Goal: Information Seeking & Learning: Learn about a topic

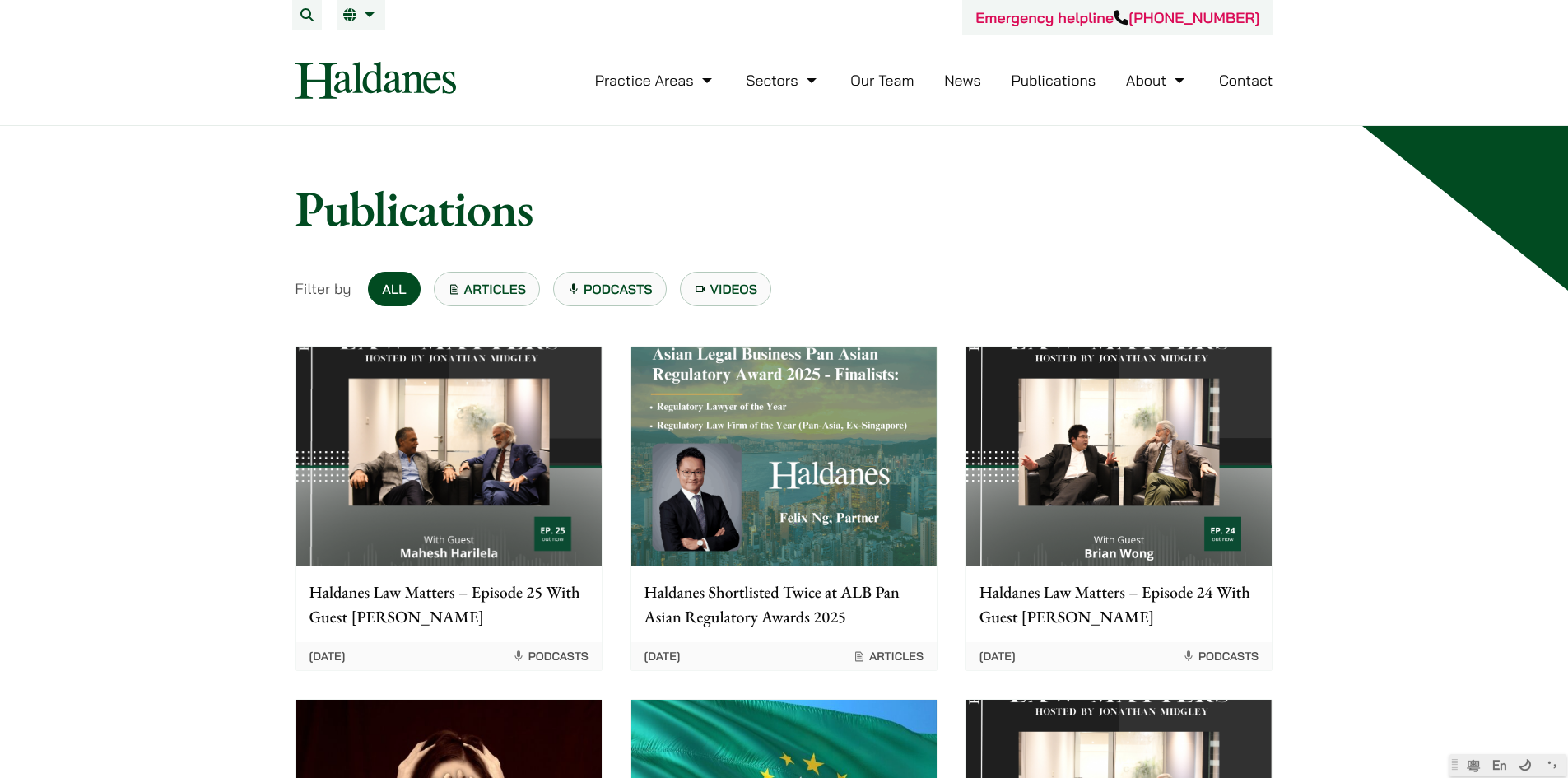
click at [969, 76] on link "News" at bounding box center [962, 80] width 37 height 19
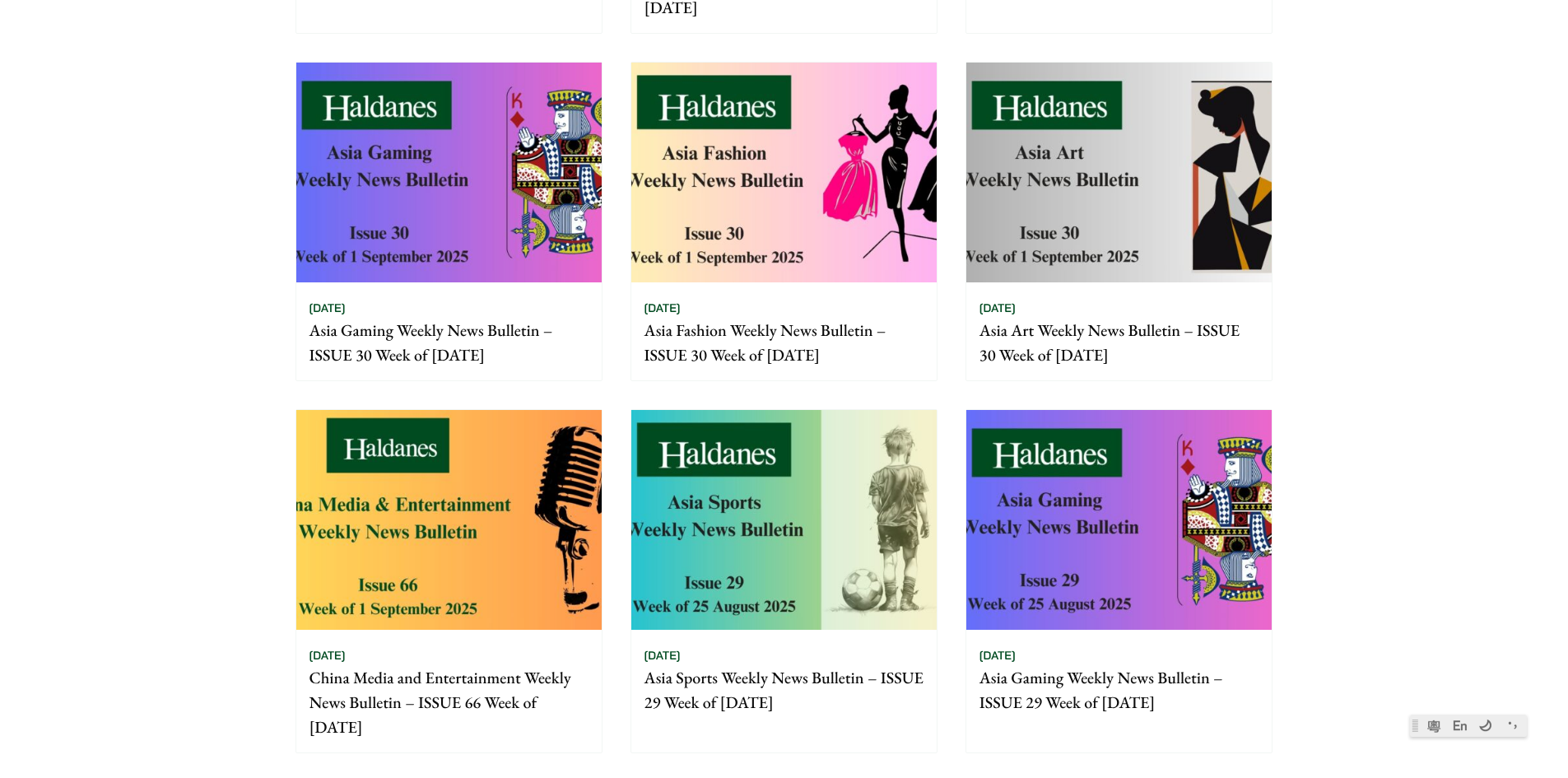
scroll to position [1070, 0]
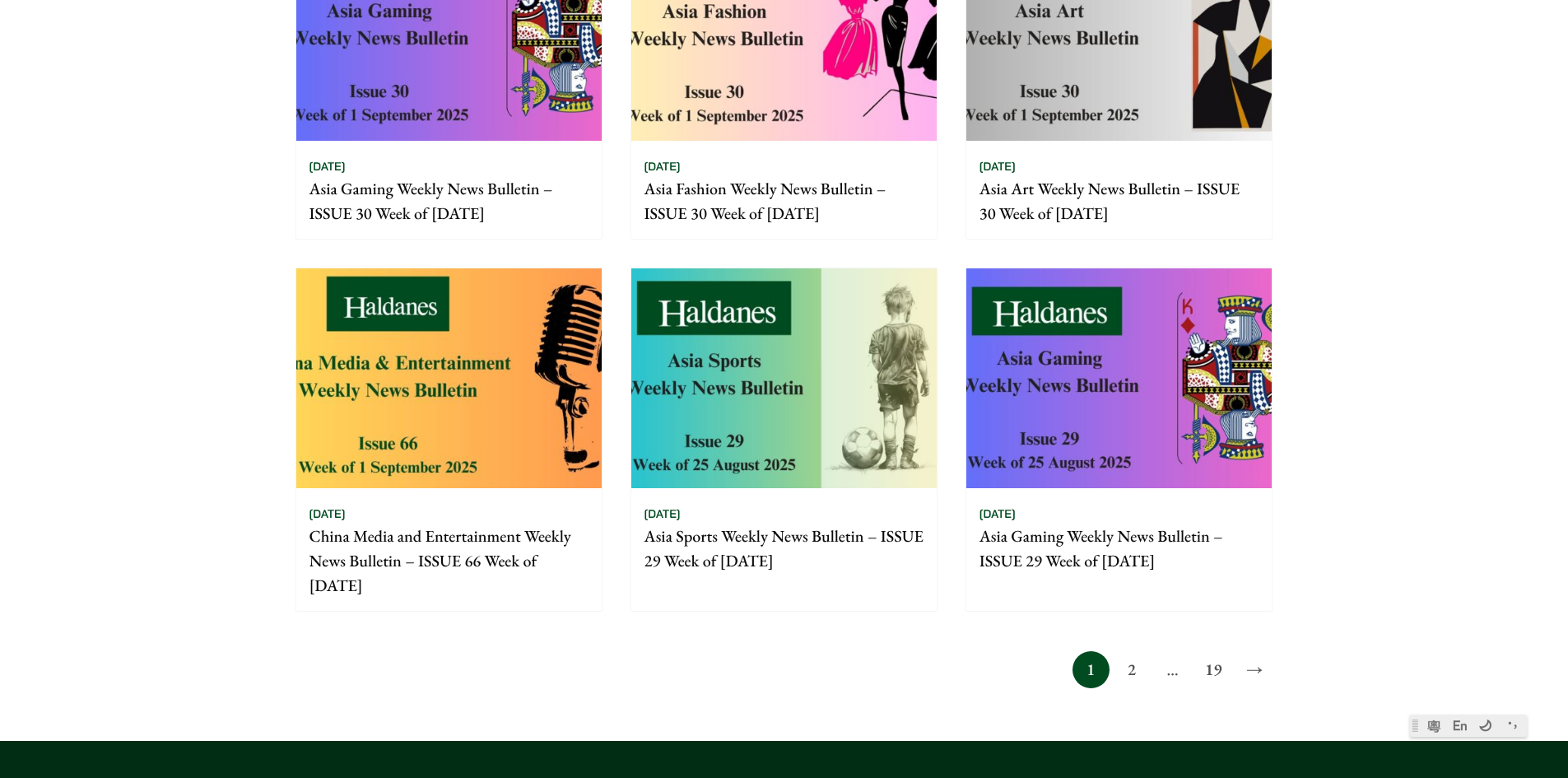
click at [1137, 658] on link "2" at bounding box center [1131, 669] width 37 height 37
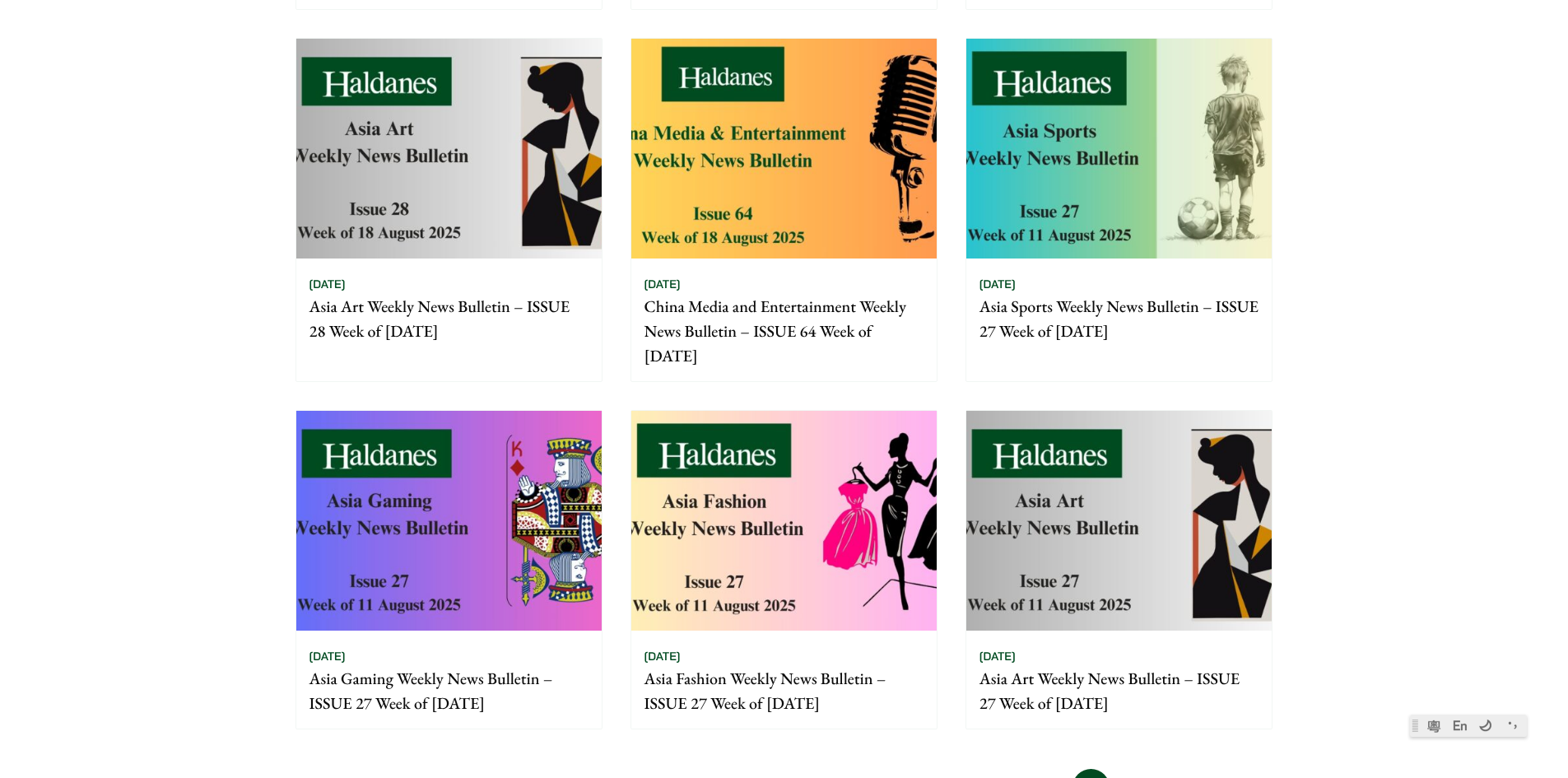
scroll to position [740, 0]
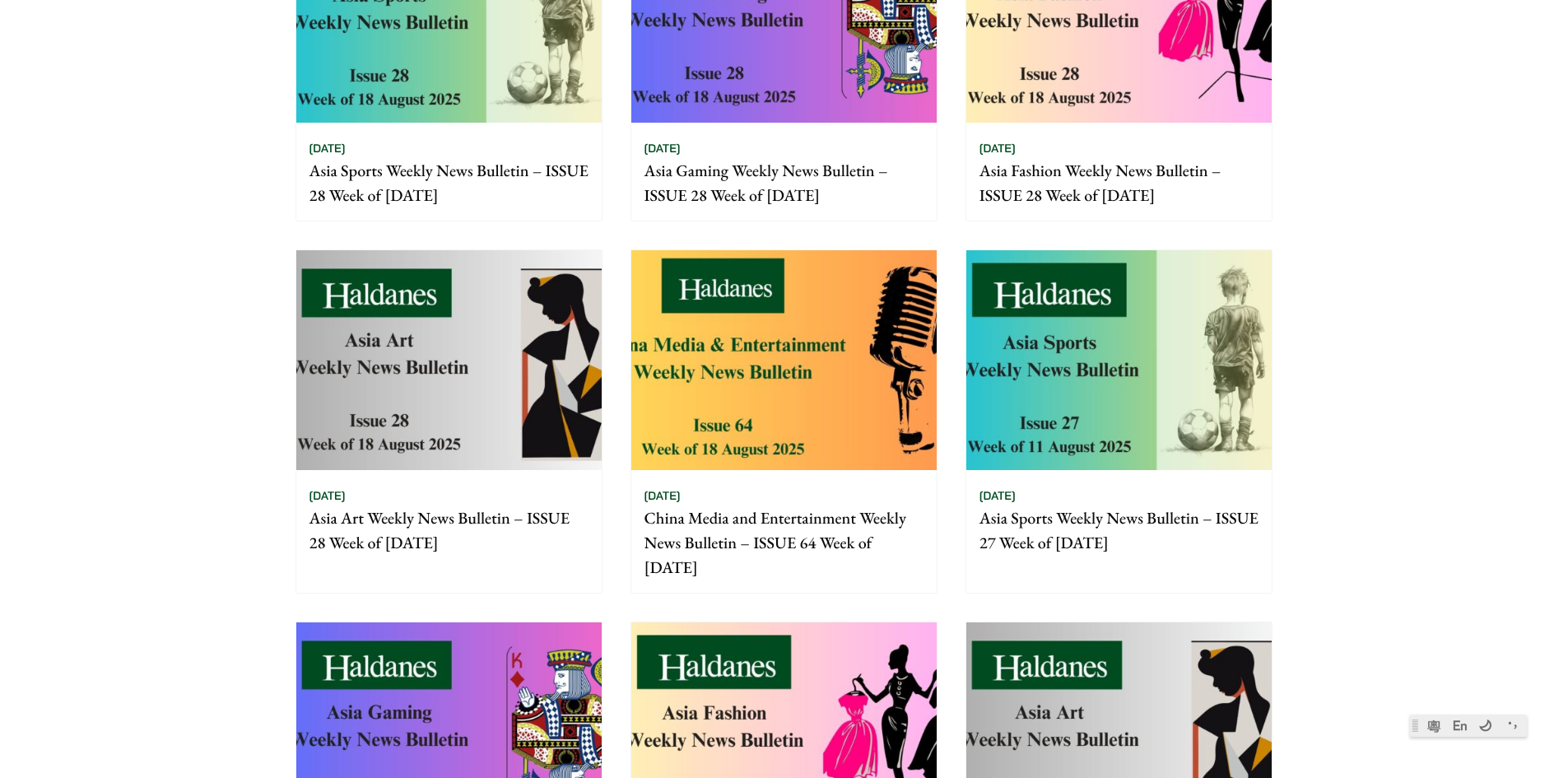
click at [775, 293] on img at bounding box center [784, 360] width 306 height 219
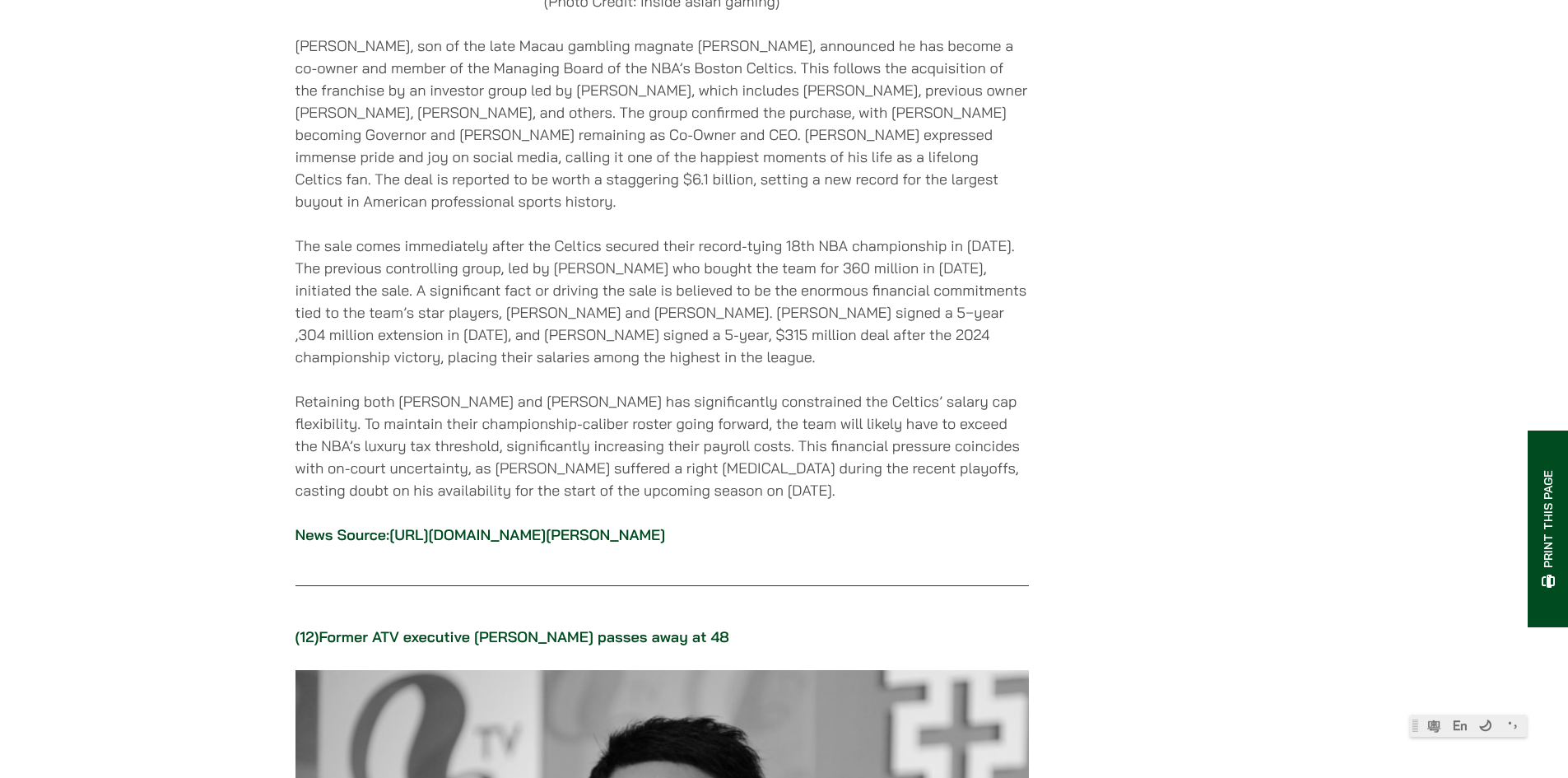
scroll to position [13659, 0]
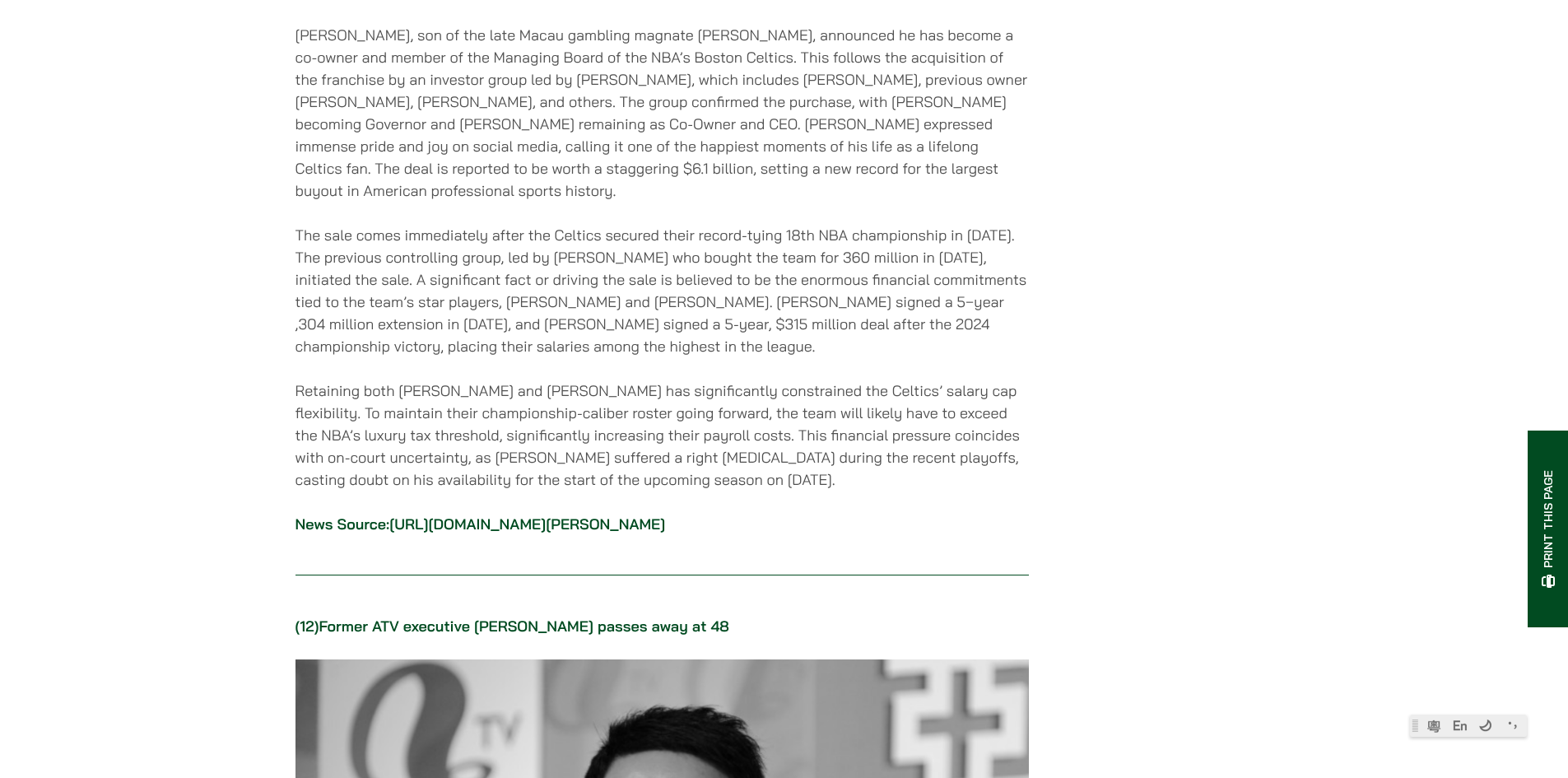
click at [951, 202] on p "Mario Ho, son of the late Macau gambling magnate Stanley Ho, announced he has b…" at bounding box center [662, 113] width 733 height 178
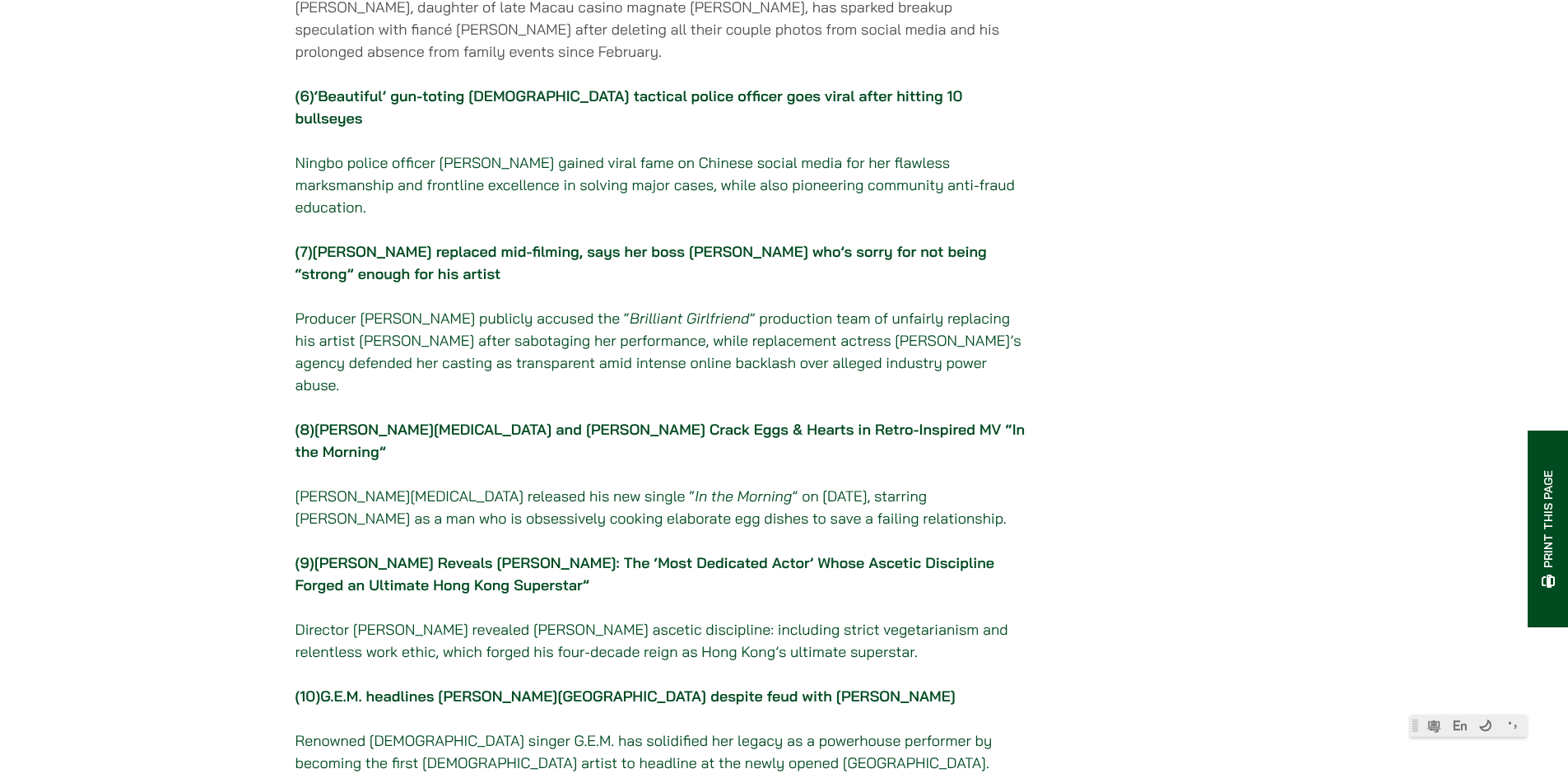
scroll to position [0, 0]
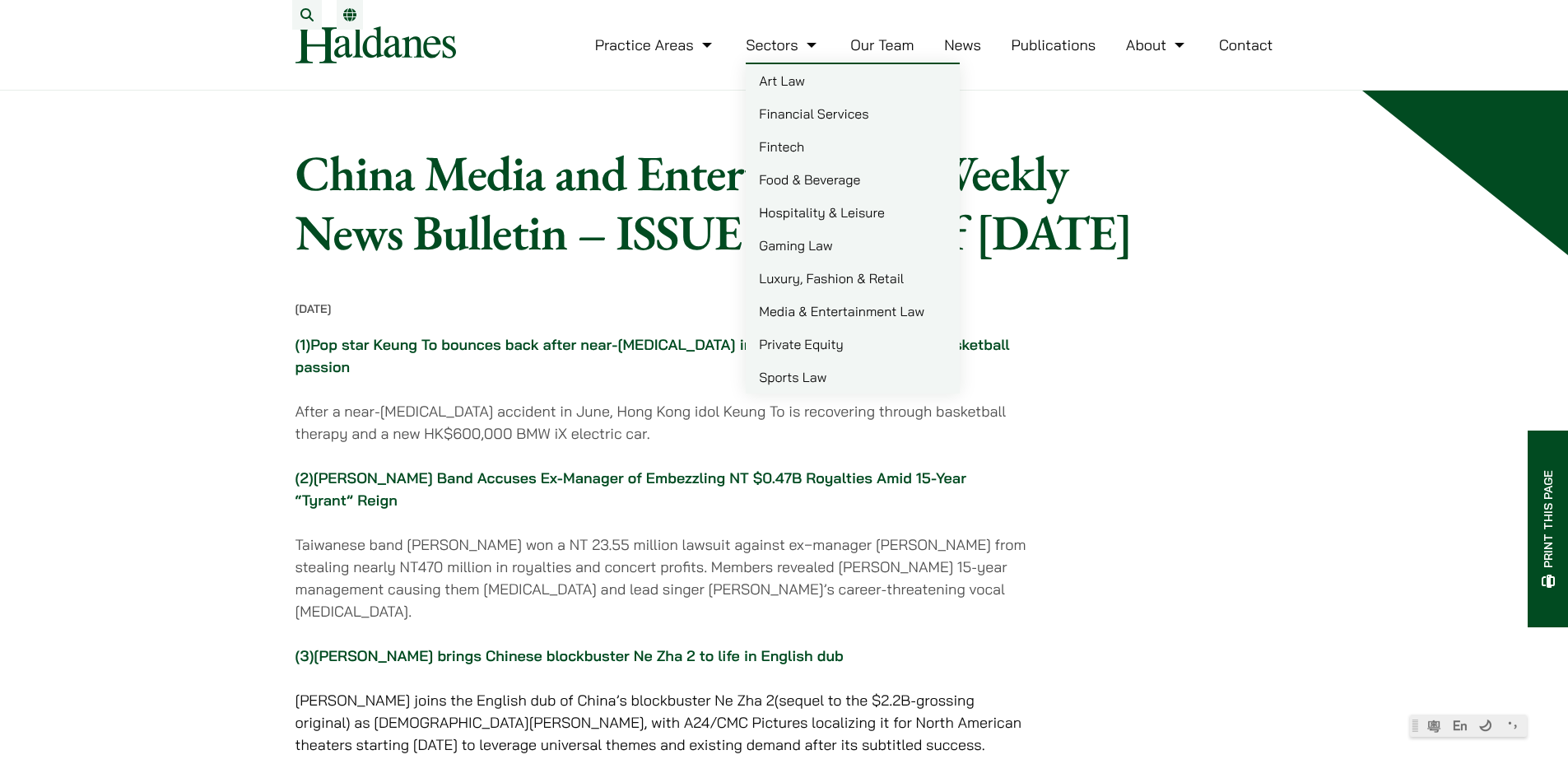
click at [866, 54] on link "Our Team" at bounding box center [881, 45] width 63 height 19
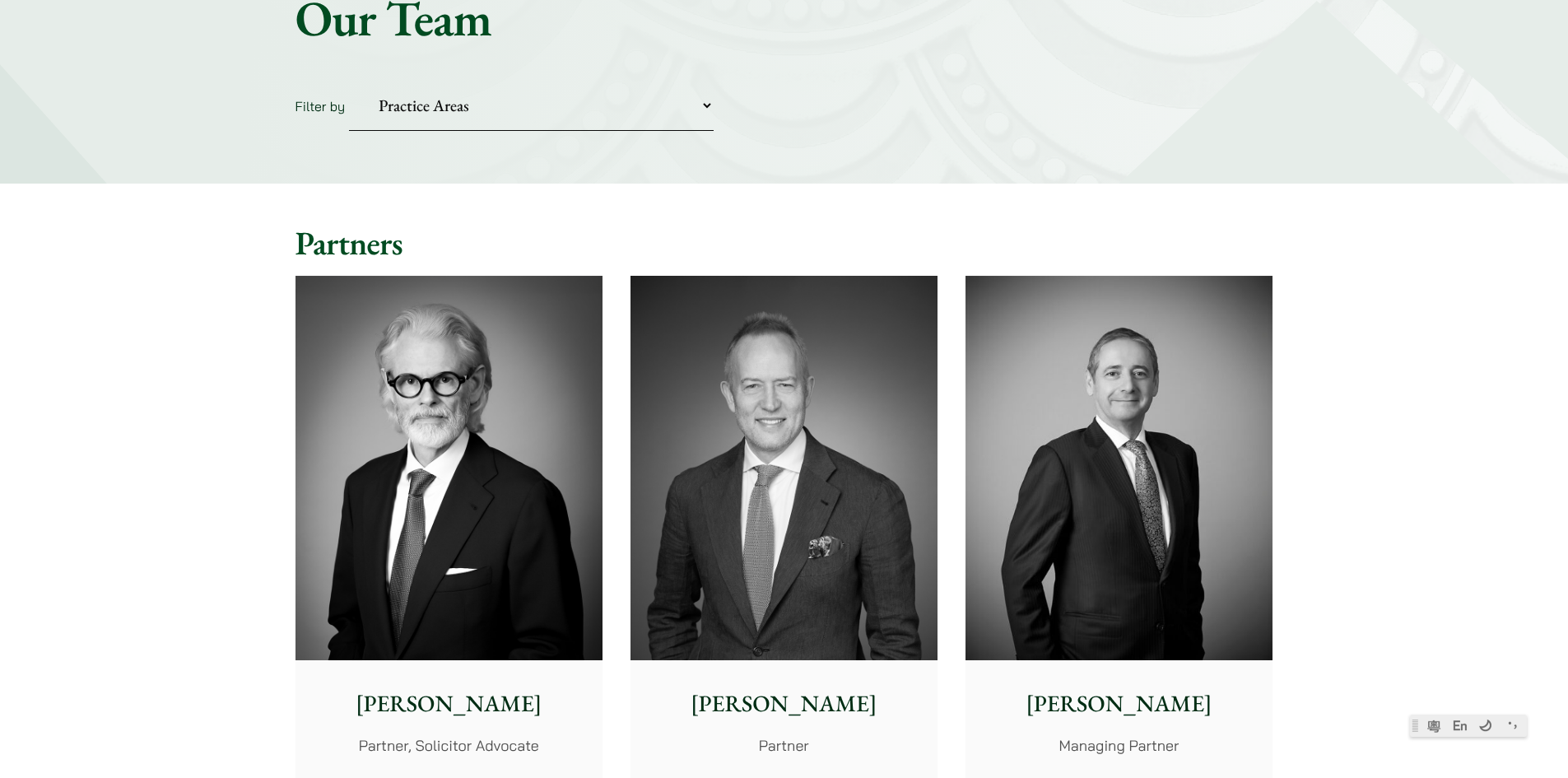
scroll to position [411, 0]
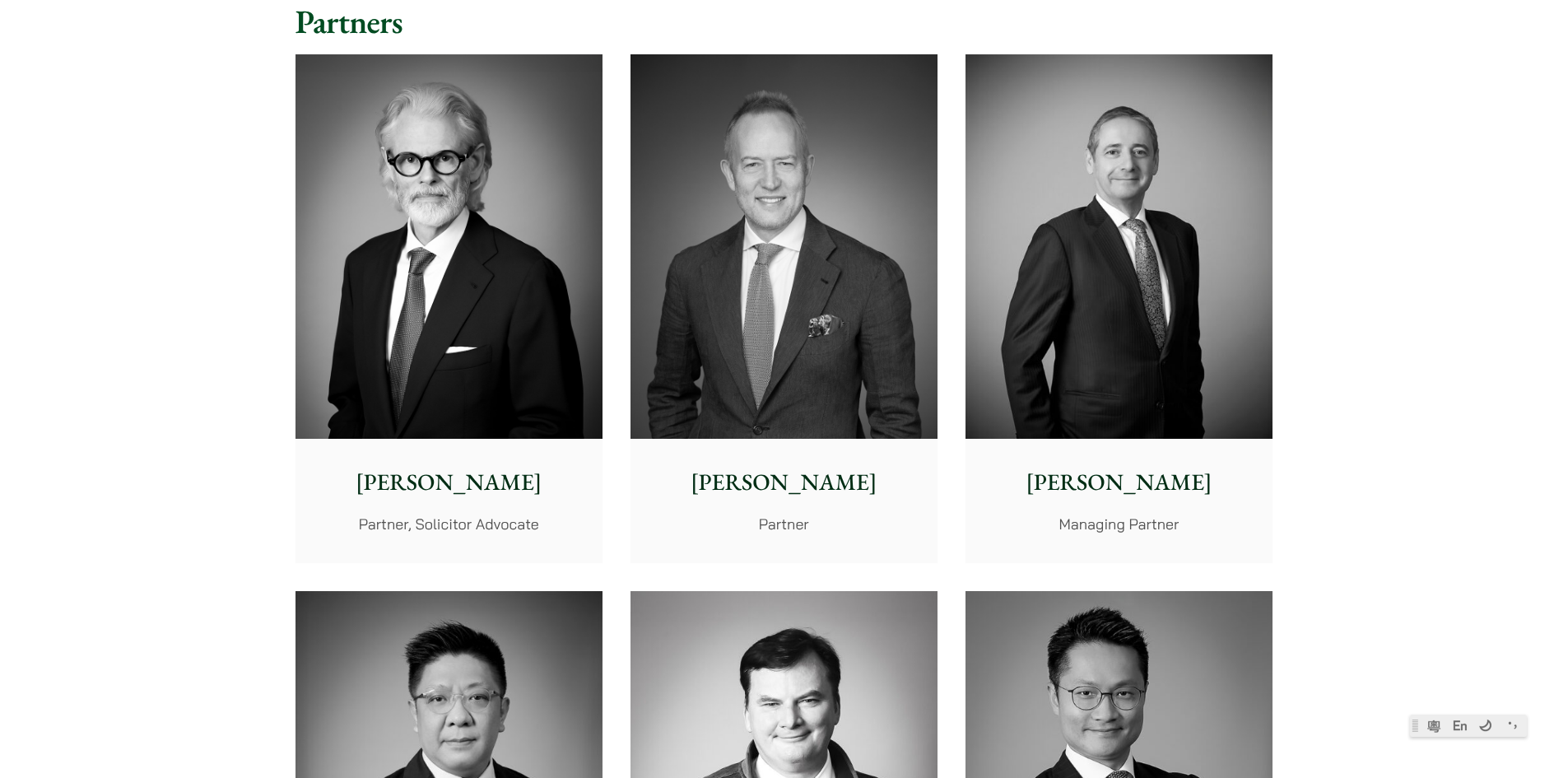
click at [1067, 244] on img at bounding box center [1118, 246] width 307 height 384
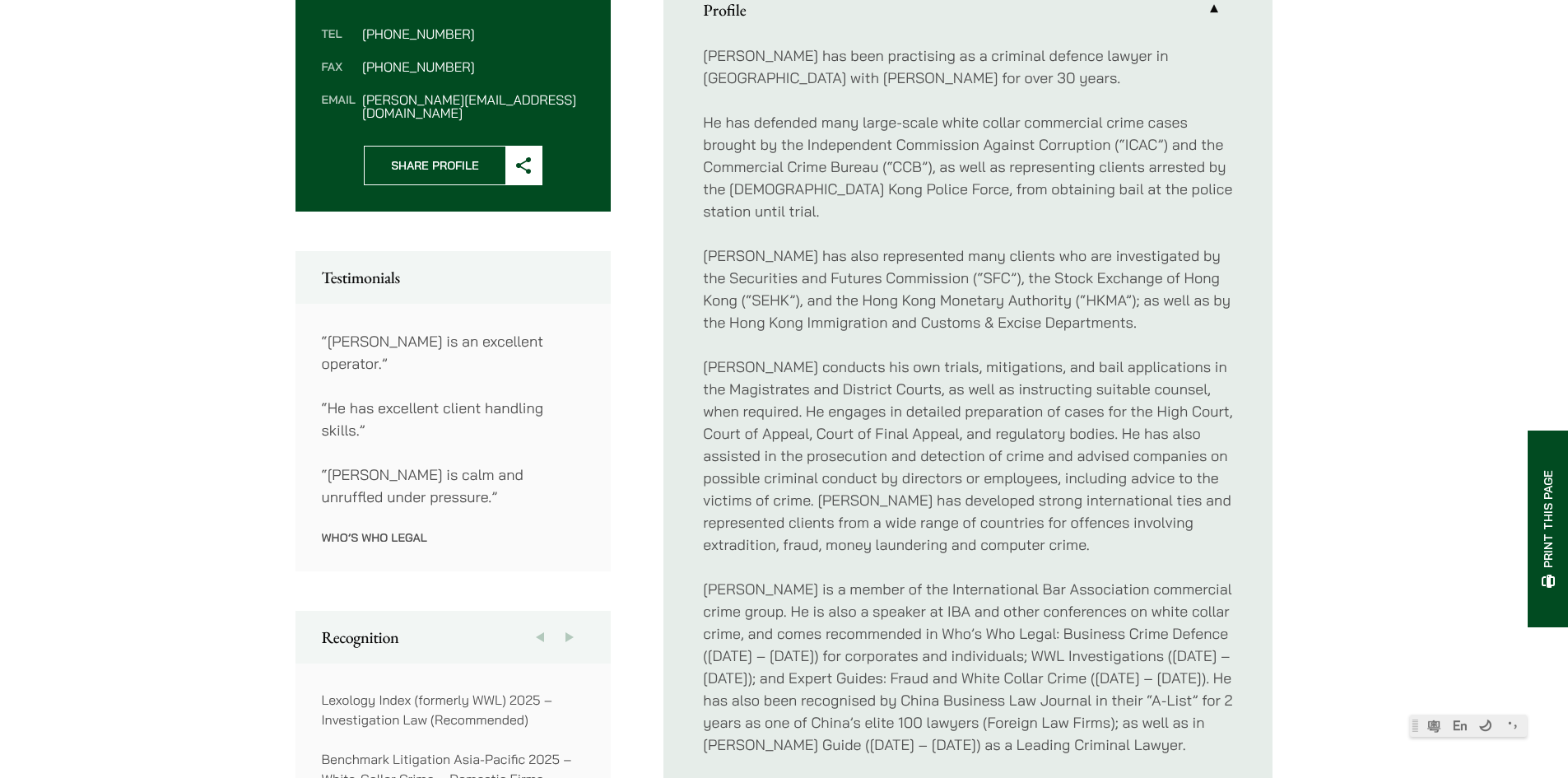
scroll to position [494, 0]
